Goal: Information Seeking & Learning: Learn about a topic

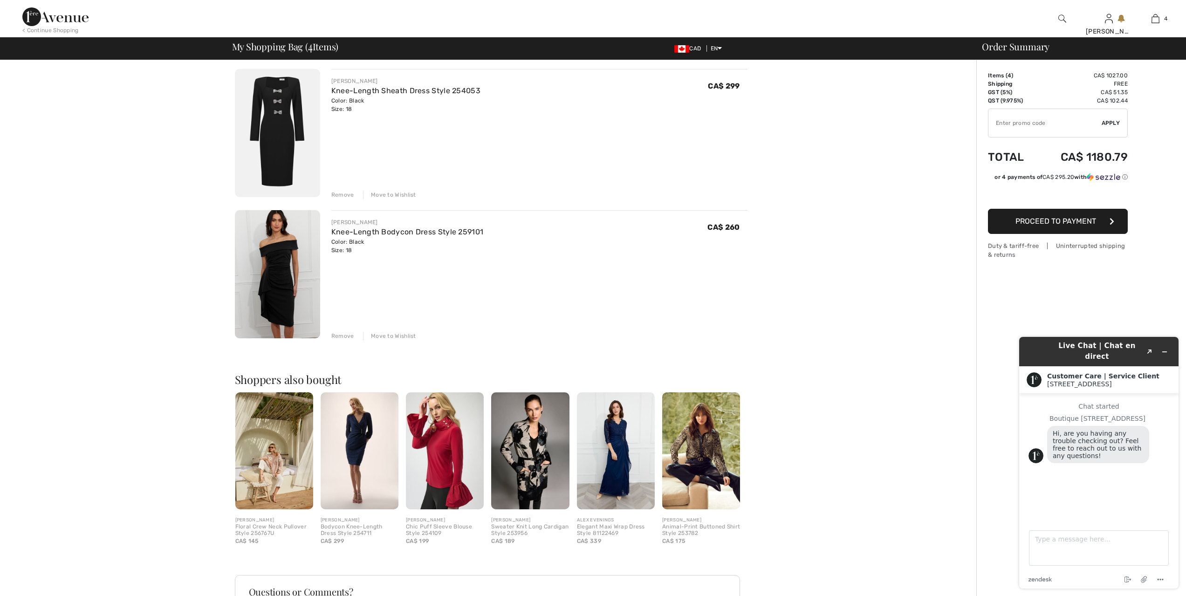
click at [623, 438] on img at bounding box center [616, 450] width 78 height 117
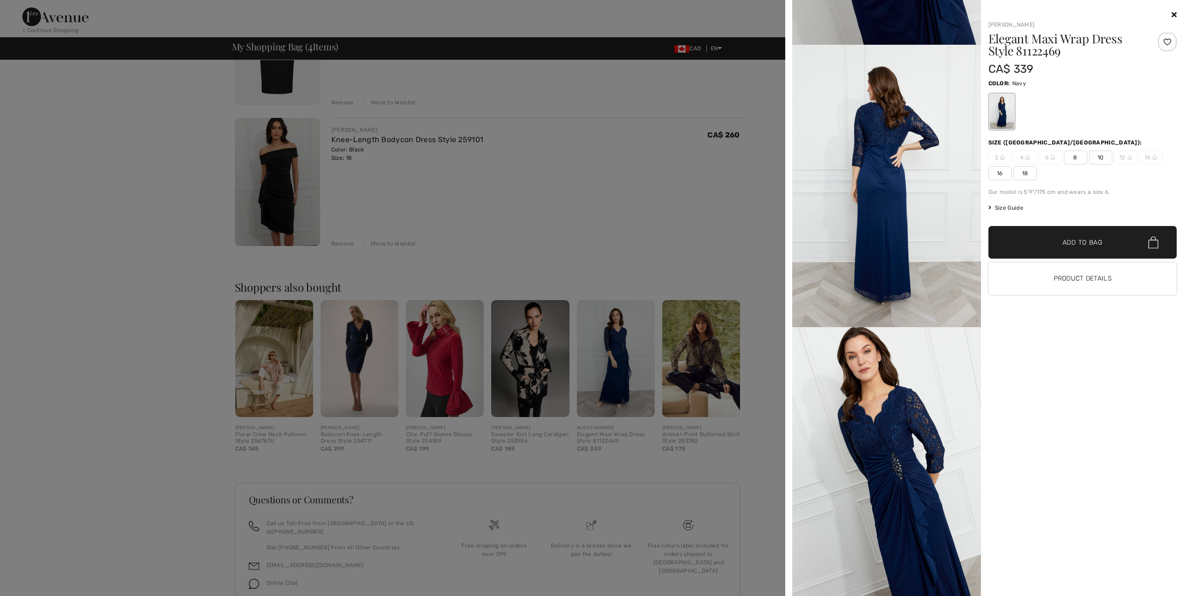
scroll to position [475, 0]
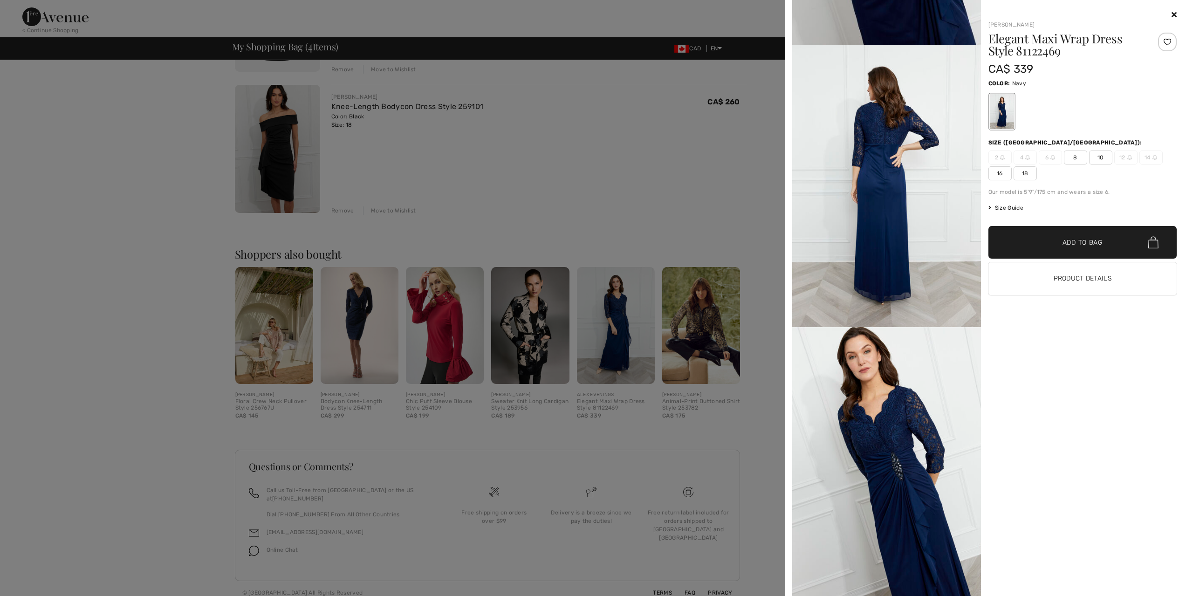
click at [286, 160] on div at bounding box center [593, 298] width 1186 height 596
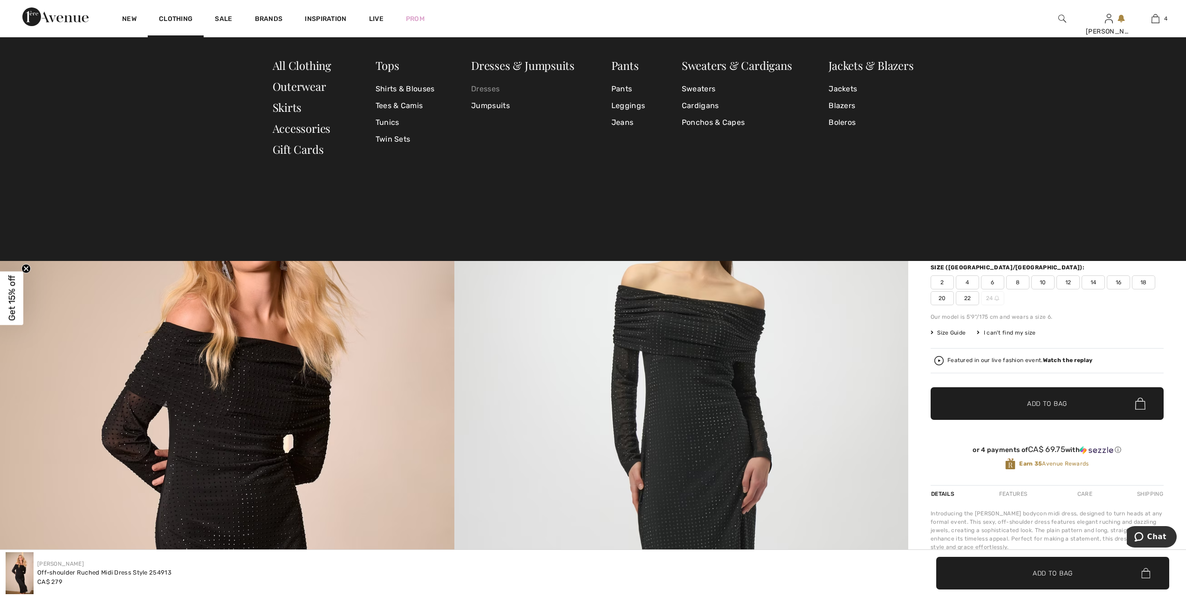
click at [484, 89] on link "Dresses" at bounding box center [522, 89] width 103 height 17
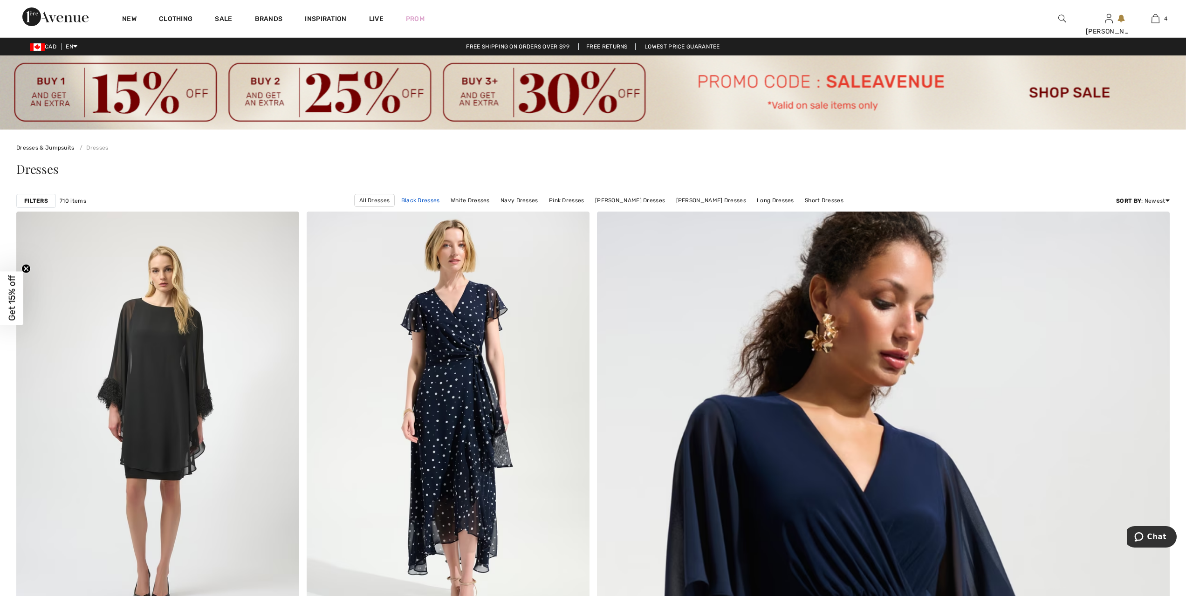
click at [426, 198] on link "Black Dresses" at bounding box center [420, 200] width 48 height 12
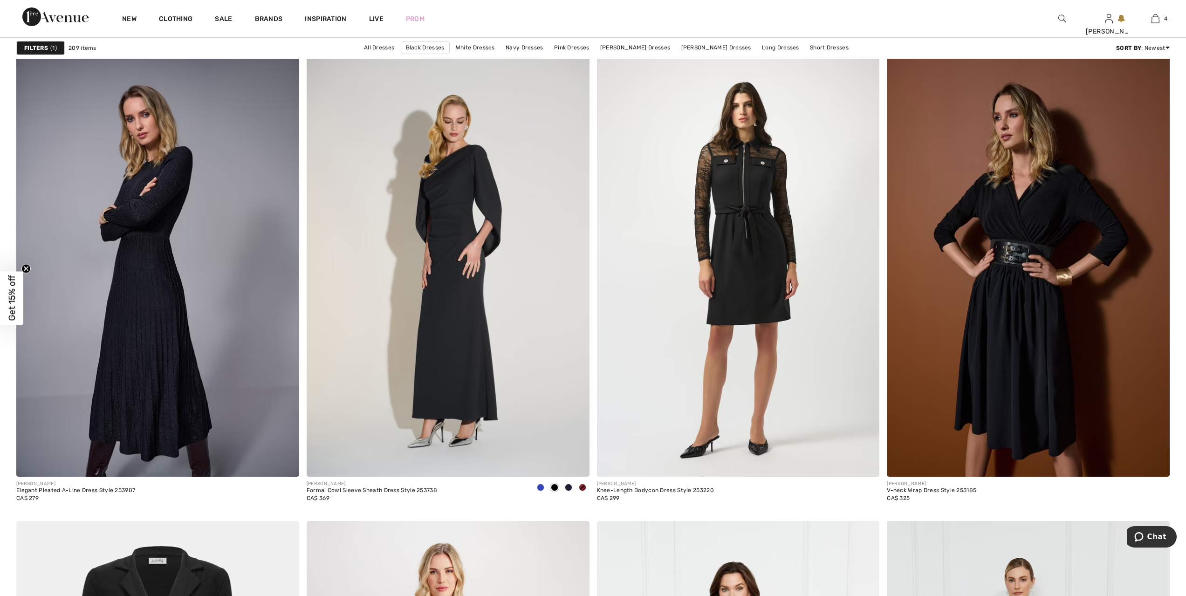
scroll to position [6348, 0]
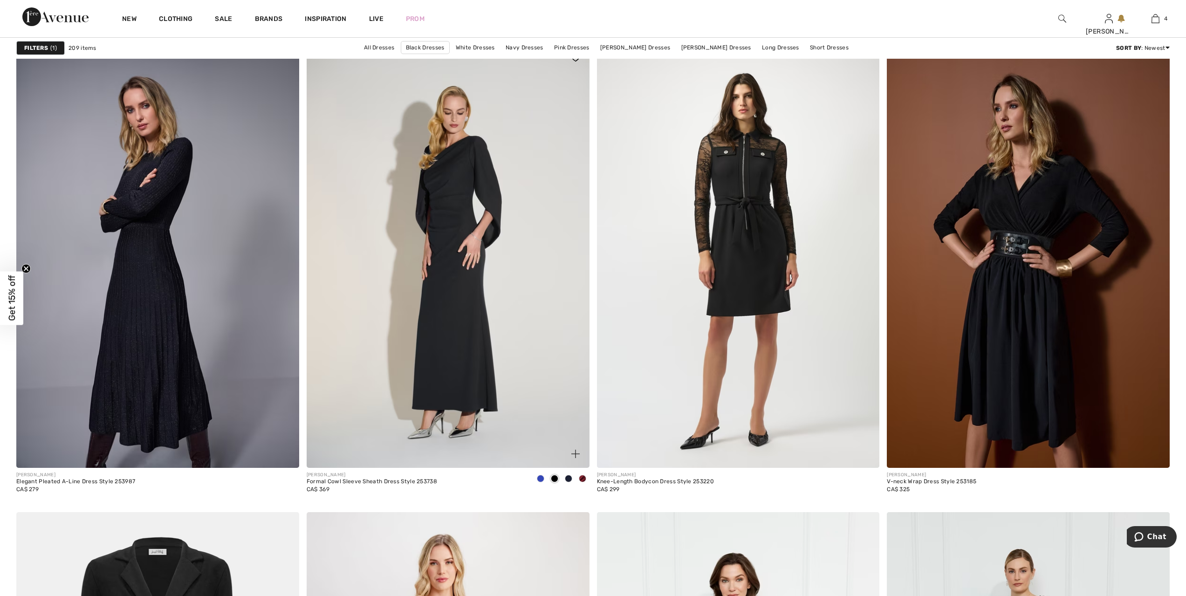
click at [467, 184] on img at bounding box center [448, 256] width 283 height 424
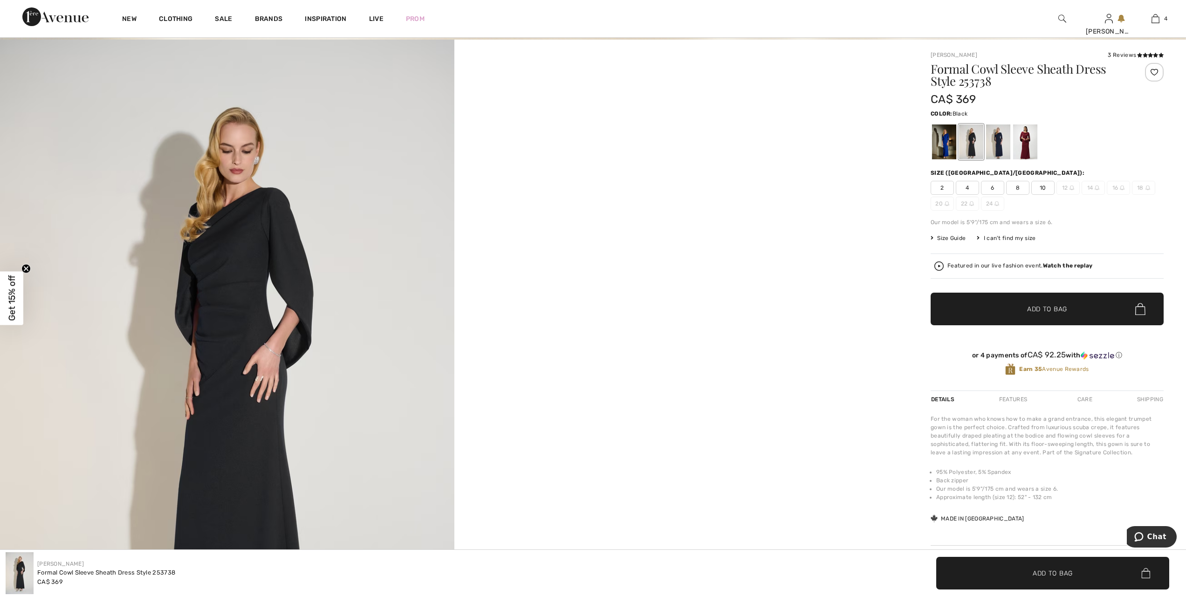
scroll to position [58, 0]
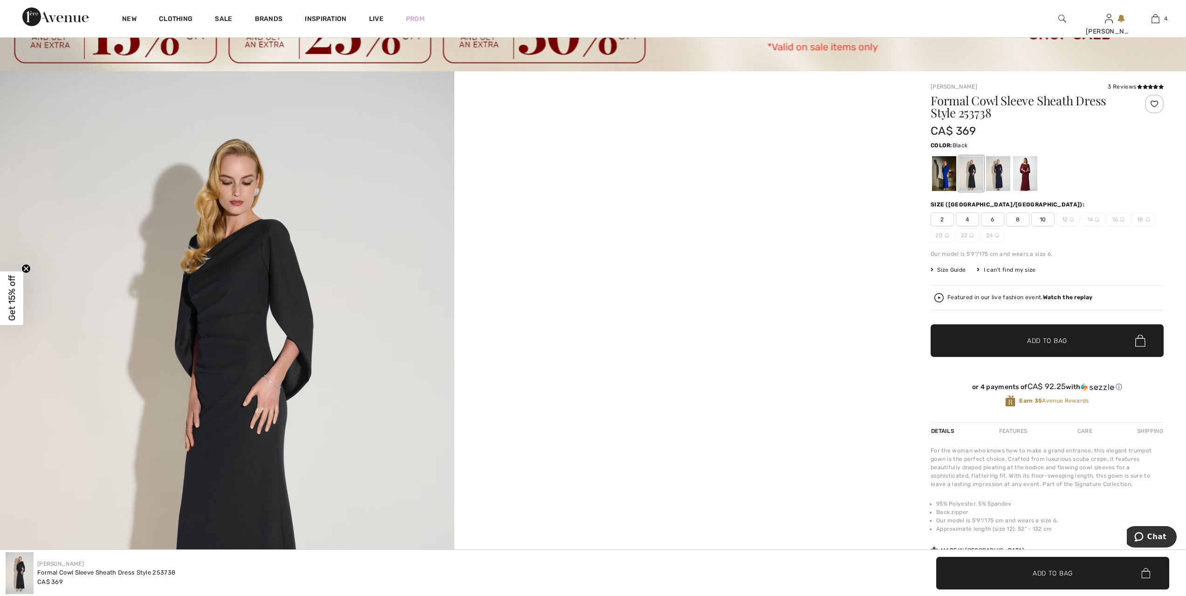
click at [968, 178] on div at bounding box center [971, 173] width 24 height 35
click at [994, 174] on div at bounding box center [998, 173] width 24 height 35
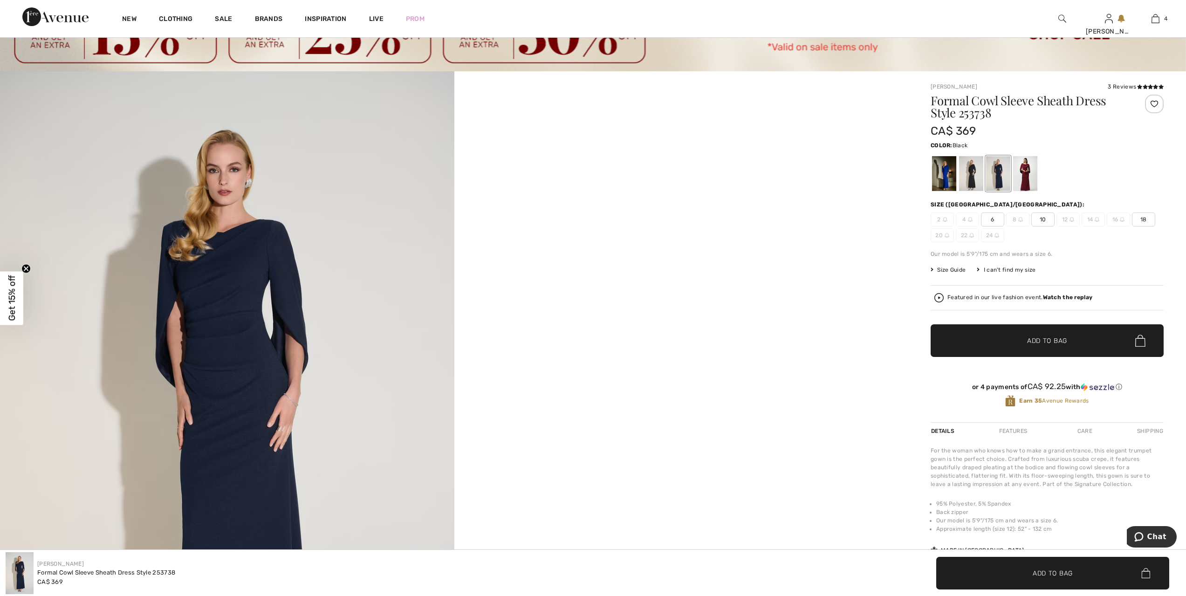
click at [965, 175] on div at bounding box center [971, 173] width 24 height 35
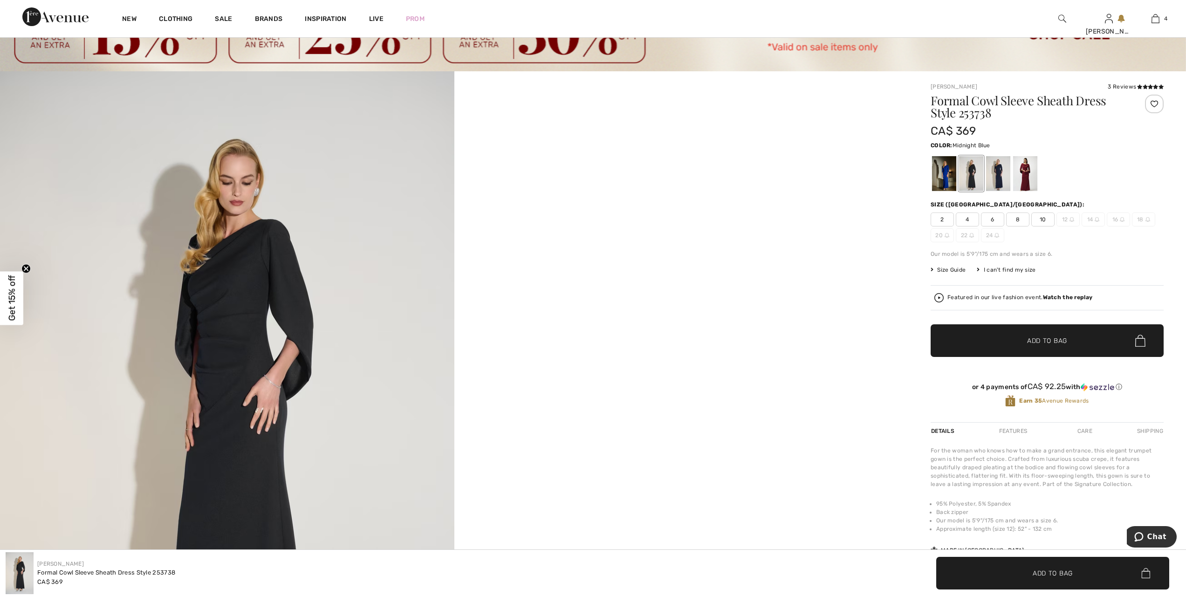
click at [1004, 173] on div at bounding box center [998, 173] width 24 height 35
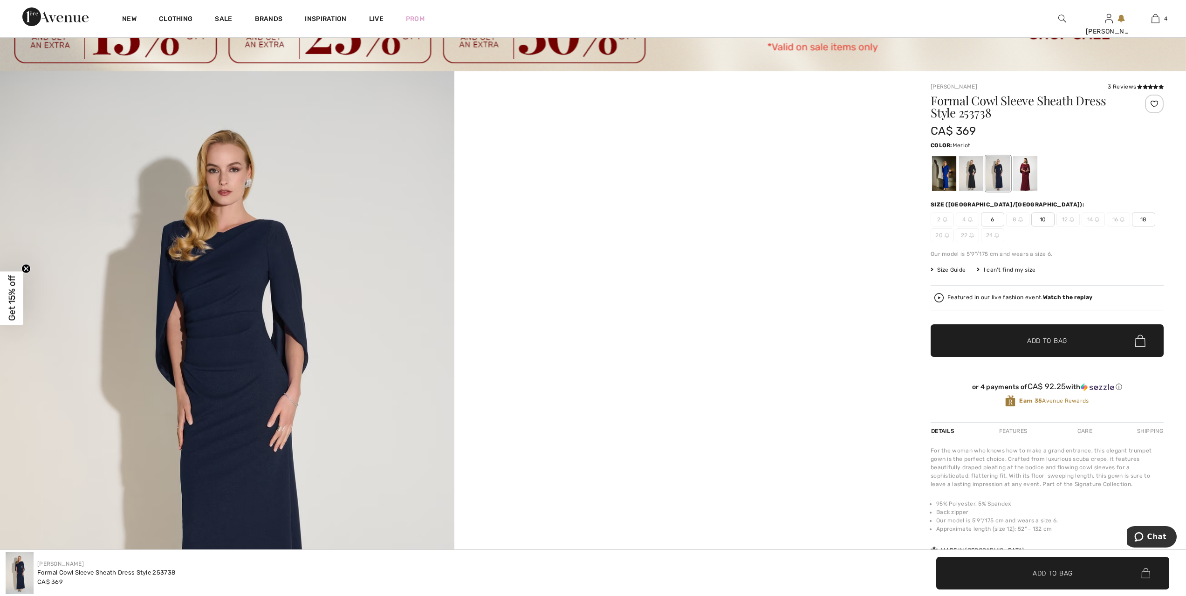
click at [1024, 176] on div at bounding box center [1025, 173] width 24 height 35
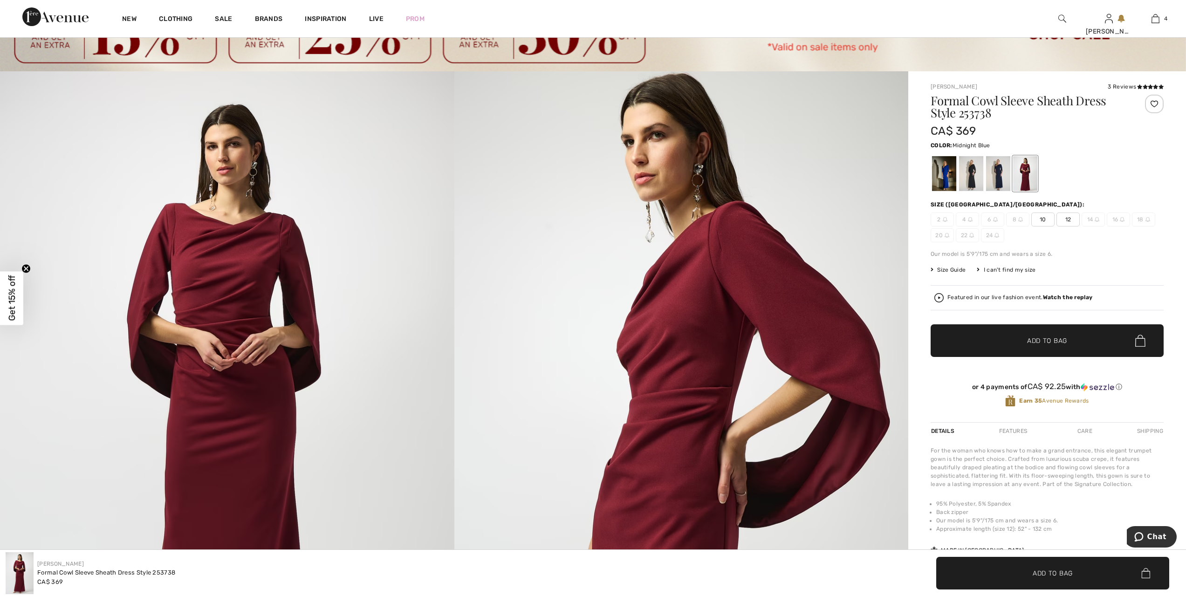
click at [999, 174] on div at bounding box center [998, 173] width 24 height 35
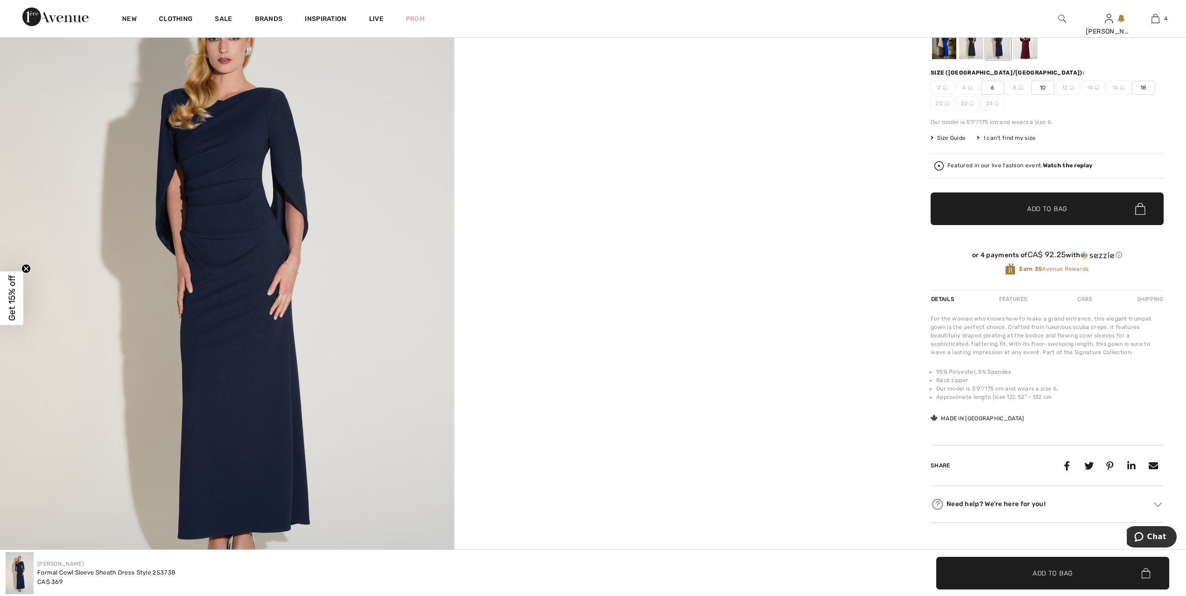
scroll to position [291, 0]
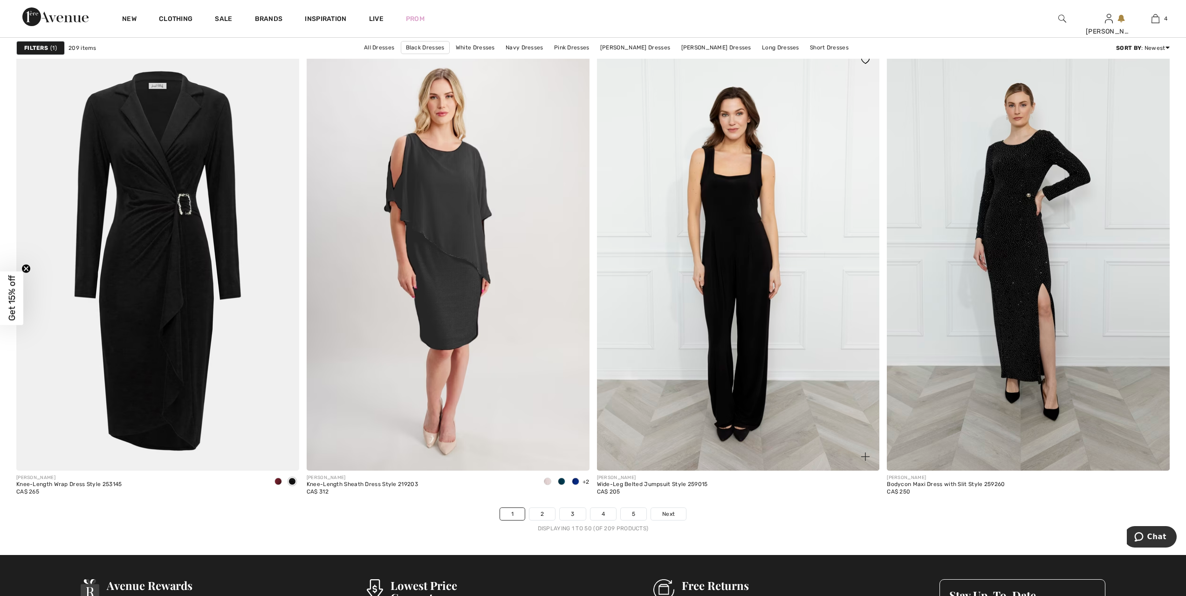
scroll to position [6825, 0]
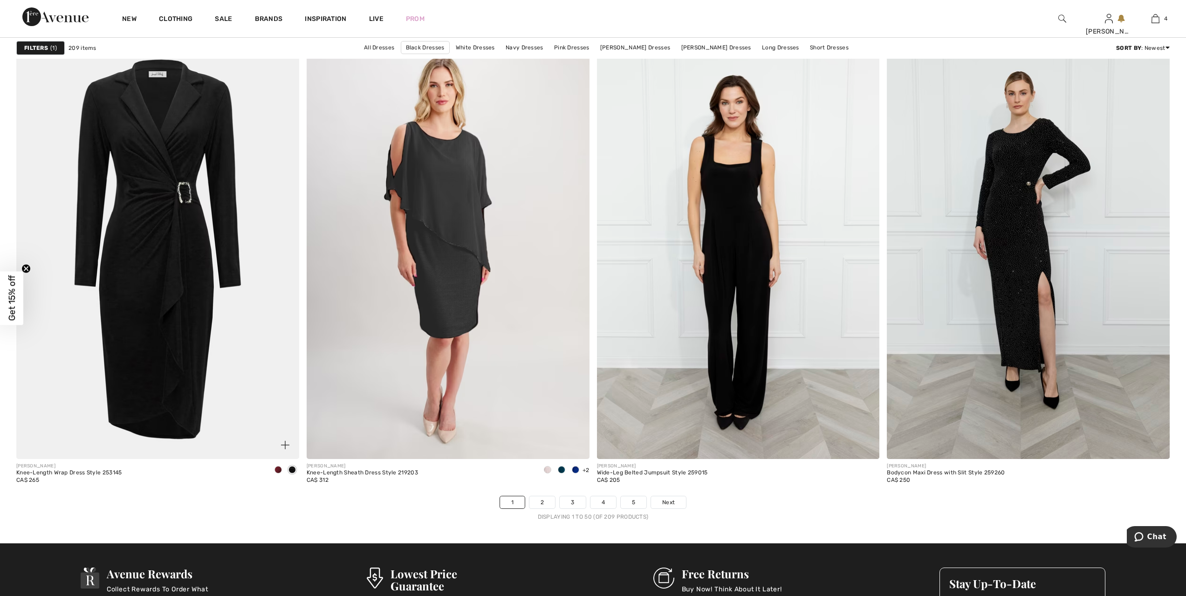
click at [177, 193] on img at bounding box center [157, 246] width 283 height 424
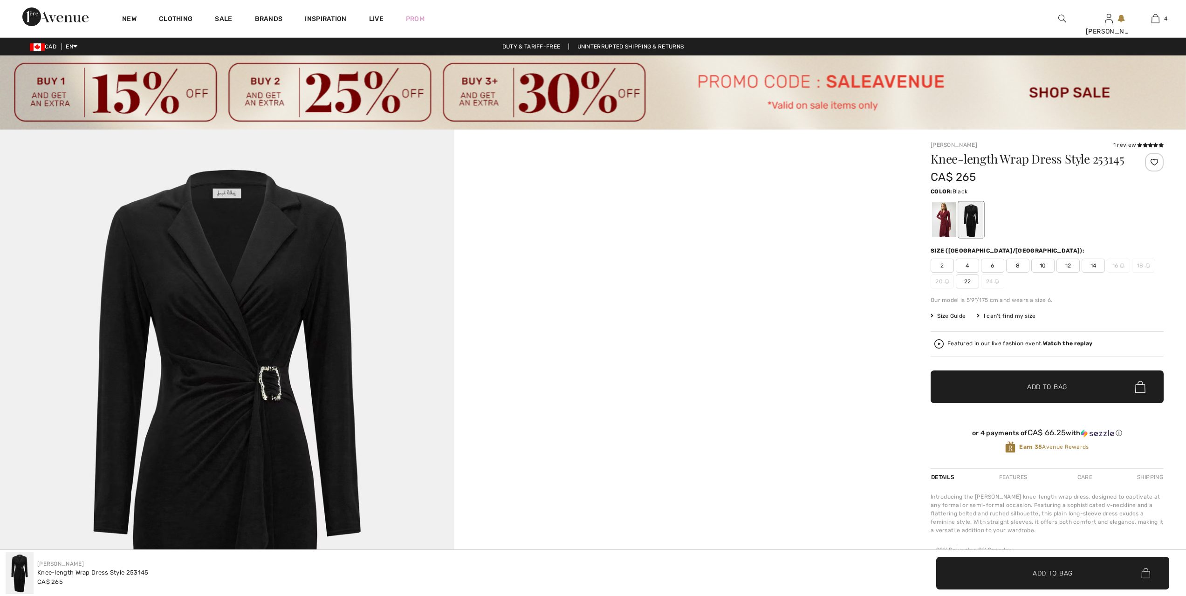
checkbox input "true"
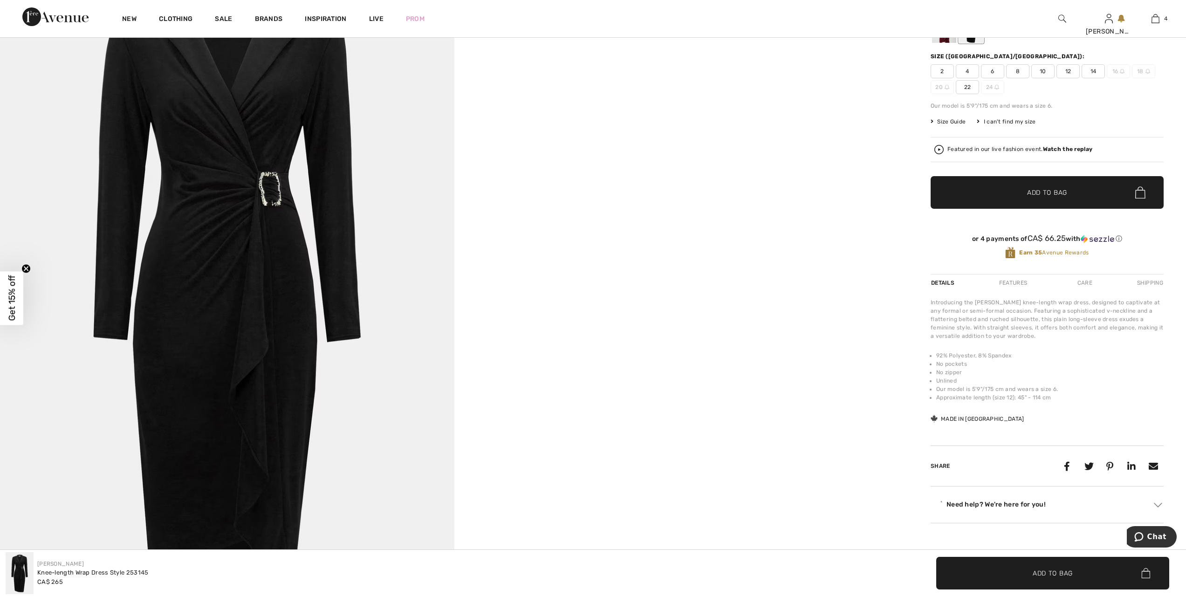
scroll to position [210, 0]
